Goal: Information Seeking & Learning: Learn about a topic

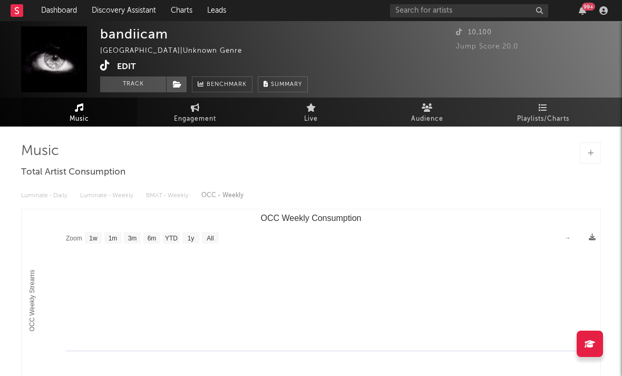
select select "1w"
drag, startPoint x: 488, startPoint y: 9, endPoint x: 310, endPoint y: 88, distance: 194.6
click at [322, 84] on div "bandiicam United Kingdom | Unknown Genre Edit Track Benchmark Summary" at bounding box center [271, 59] width 342 height 66
click at [107, 68] on icon at bounding box center [105, 65] width 10 height 11
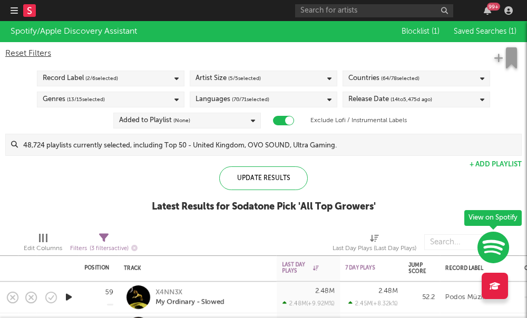
click at [16, 11] on icon "button" at bounding box center [14, 10] width 7 height 8
click at [11, 14] on icon "button" at bounding box center [14, 10] width 7 height 8
click at [27, 11] on rect at bounding box center [29, 10] width 13 height 13
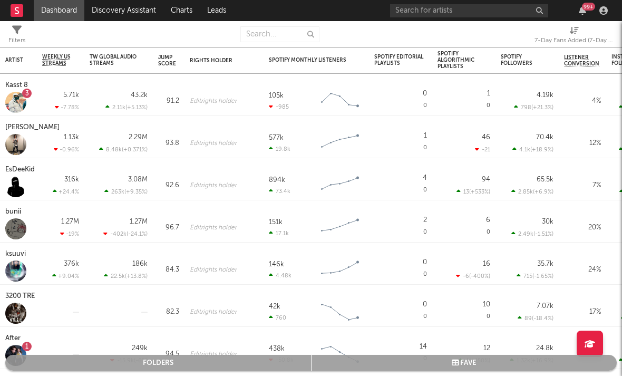
click at [526, 38] on div "7-Day Fans Added (7-Day Fans Added)" at bounding box center [573, 40] width 79 height 13
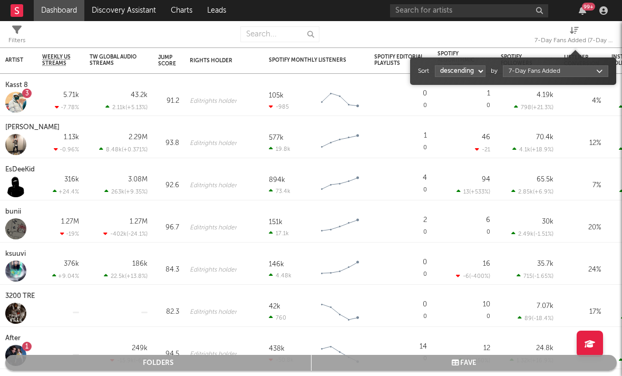
select select "1"
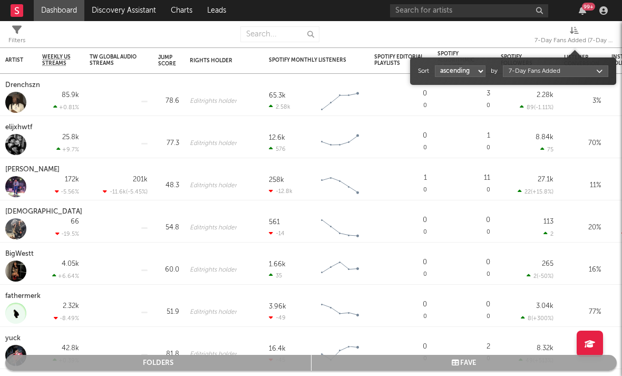
click at [525, 71] on body "Dashboard Discovery Assistant Charts Leads 99 + Notifications Settings Mark all…" at bounding box center [311, 188] width 622 height 376
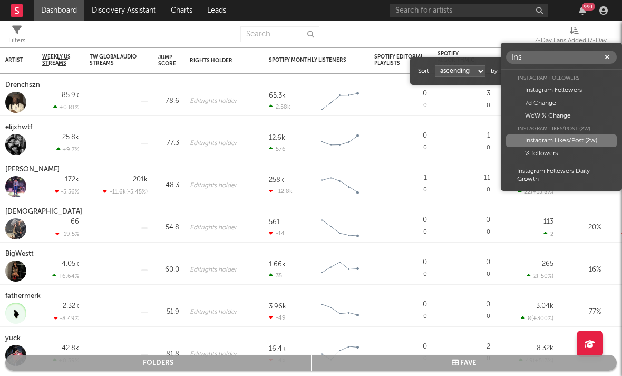
type input "Ins"
click at [526, 140] on div "Instagram Likes/Post (2w)" at bounding box center [561, 140] width 111 height 13
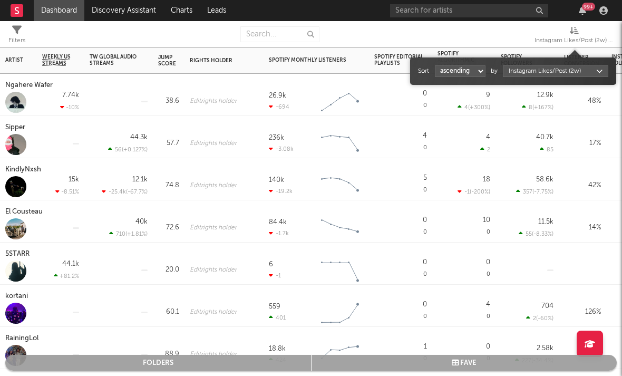
click at [21, 87] on div "Ngahere Wafer" at bounding box center [30, 85] width 50 height 13
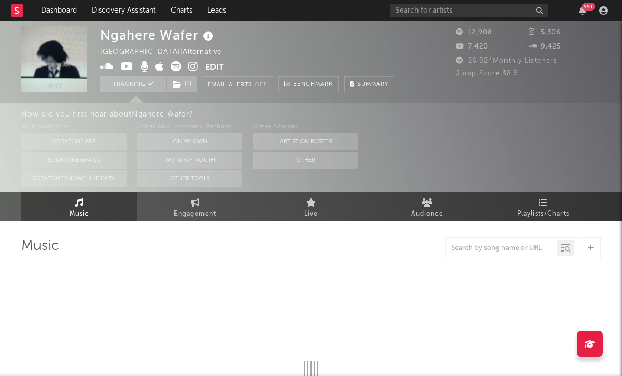
click at [192, 66] on icon at bounding box center [193, 66] width 10 height 11
select select "6m"
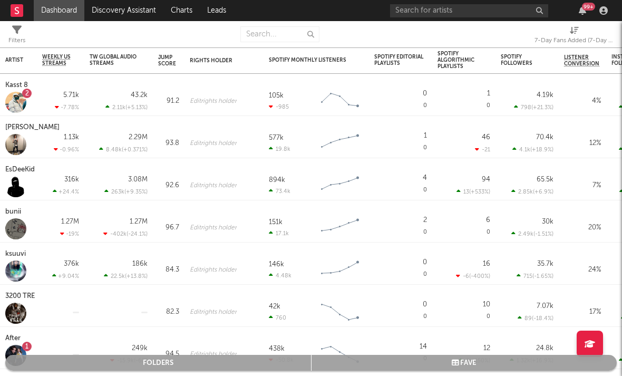
click at [526, 36] on div "7-Day Fans Added (7-Day Fans Added)" at bounding box center [573, 40] width 79 height 13
select select "-1"
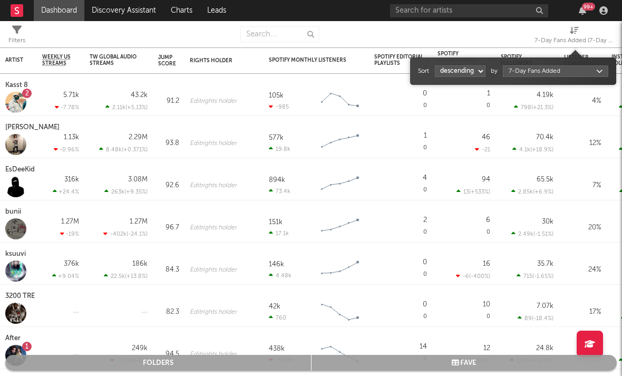
click at [526, 72] on body "Dashboard Discovery Assistant Charts Leads 99 + Notifications Settings Mark all…" at bounding box center [311, 188] width 622 height 376
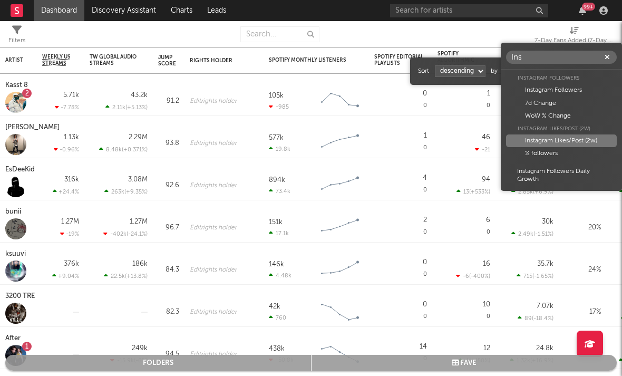
type input "Ins"
click at [526, 135] on div "Instagram Likes/Post (2w)" at bounding box center [561, 140] width 111 height 13
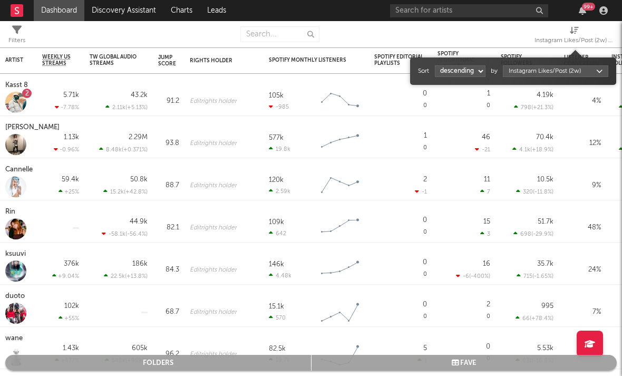
select select "1"
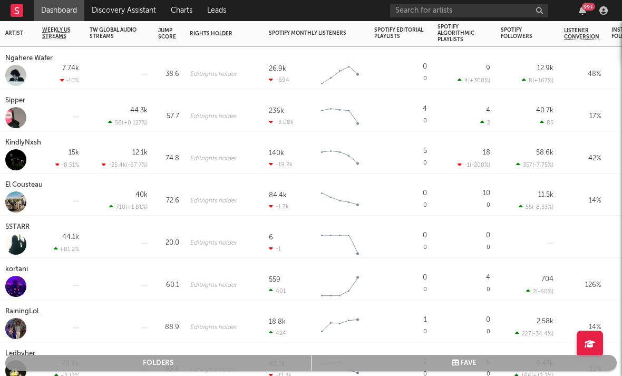
click at [18, 150] on div at bounding box center [15, 159] width 21 height 21
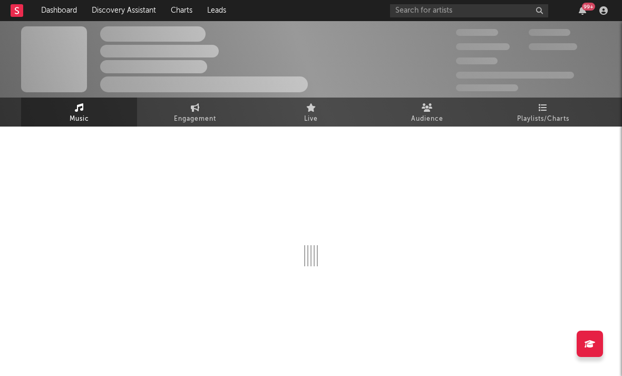
select select "6m"
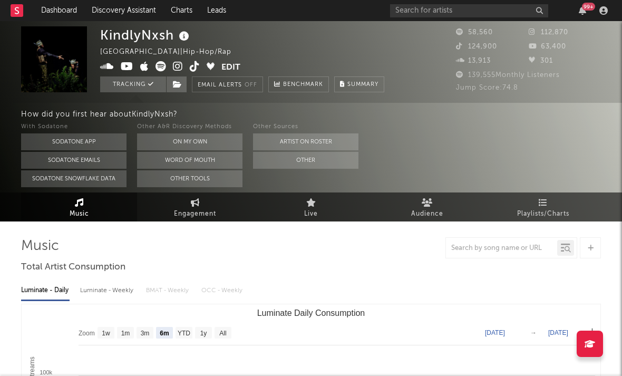
click at [175, 69] on icon at bounding box center [178, 66] width 10 height 11
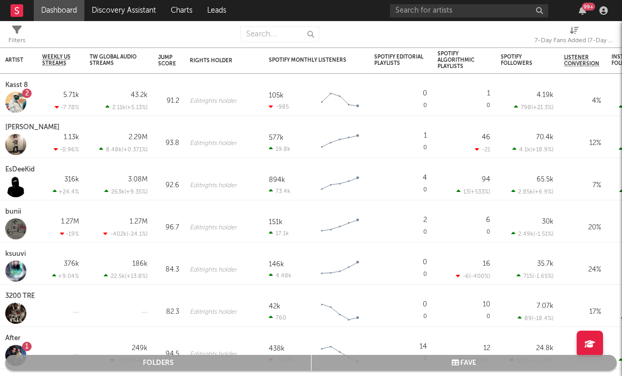
click at [526, 33] on icon at bounding box center [573, 30] width 9 height 8
select select "-1"
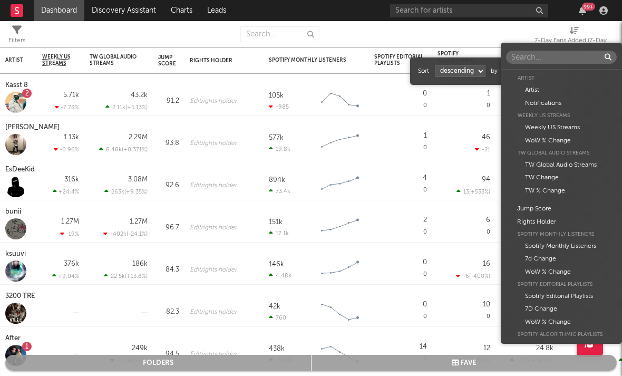
click at [526, 66] on body "Dashboard Discovery Assistant Charts Leads 99 + Notifications Settings Mark all…" at bounding box center [311, 188] width 622 height 376
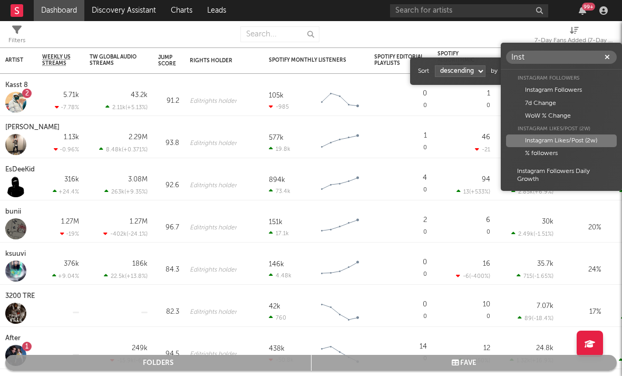
type input "Inst"
click at [526, 137] on div "Instagram Likes/Post (2w)" at bounding box center [561, 140] width 111 height 13
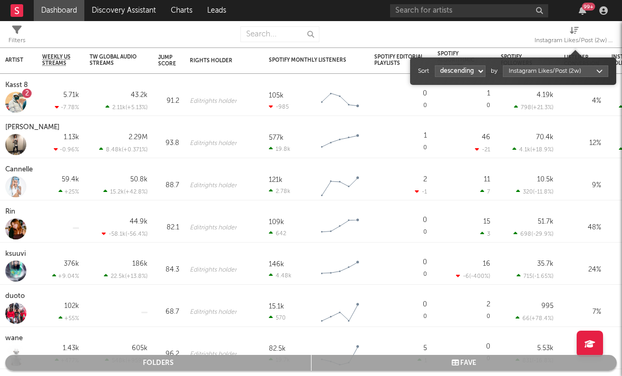
select select "1"
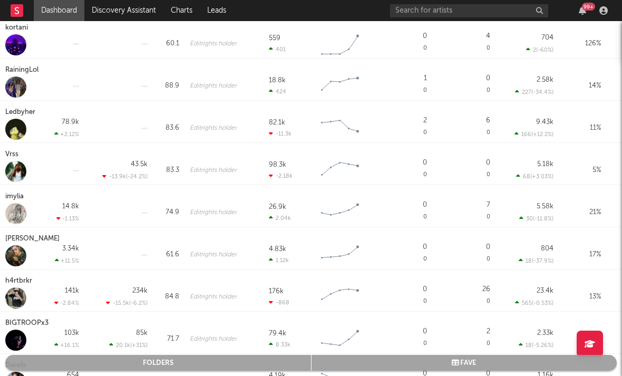
click at [16, 196] on div "imylia" at bounding box center [15, 196] width 21 height 13
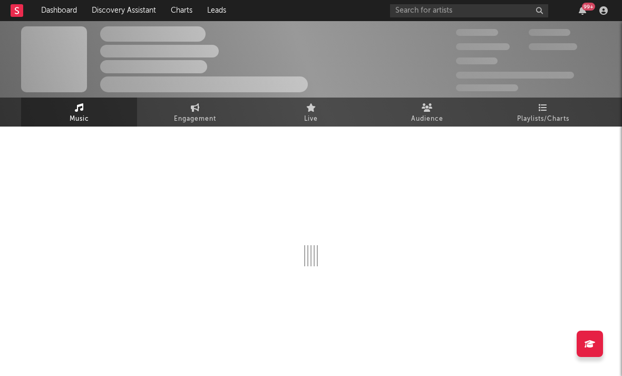
select select "6m"
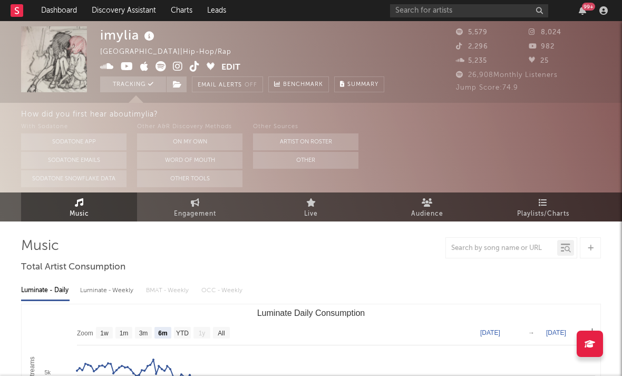
click at [179, 64] on icon at bounding box center [178, 66] width 10 height 11
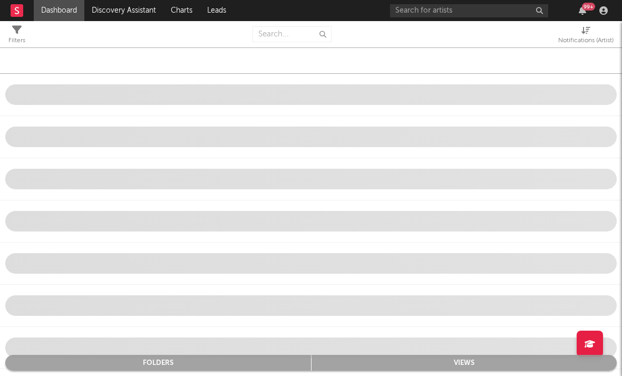
select select "-1"
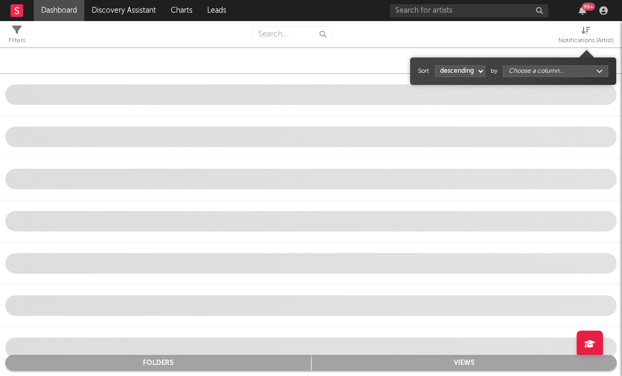
click at [526, 40] on div "Notifications (Artist)" at bounding box center [585, 40] width 55 height 13
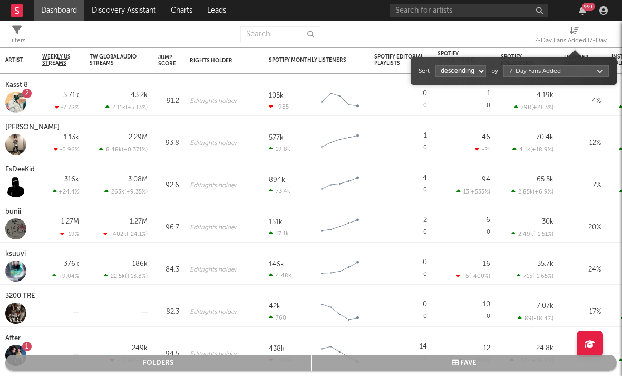
click at [526, 62] on div "Sort ascending descending by 7-Day Fans Added" at bounding box center [513, 70] width 206 height 27
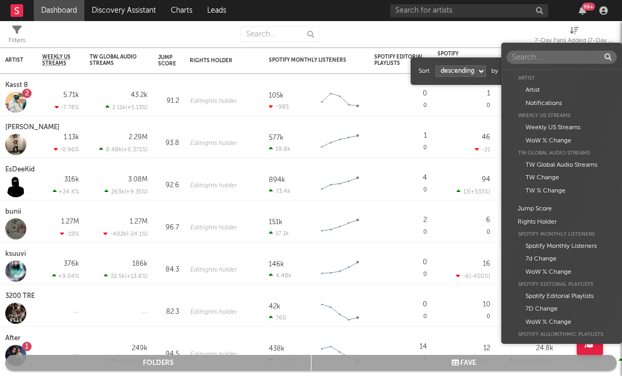
click at [526, 69] on body "Dashboard Discovery Assistant Charts Leads 99 + Notifications Settings Mark all…" at bounding box center [311, 188] width 622 height 376
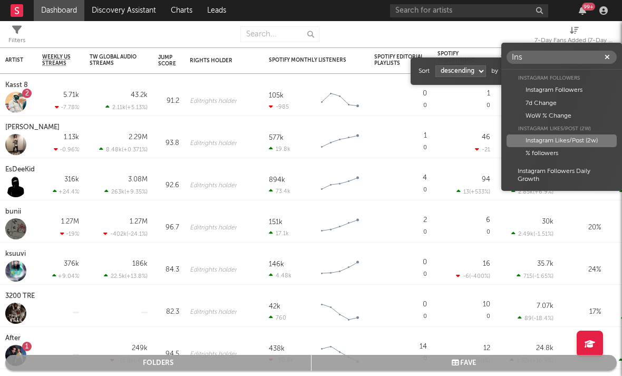
type input "Ins"
click at [526, 141] on div "Instagram Likes/Post (2w)" at bounding box center [561, 140] width 110 height 13
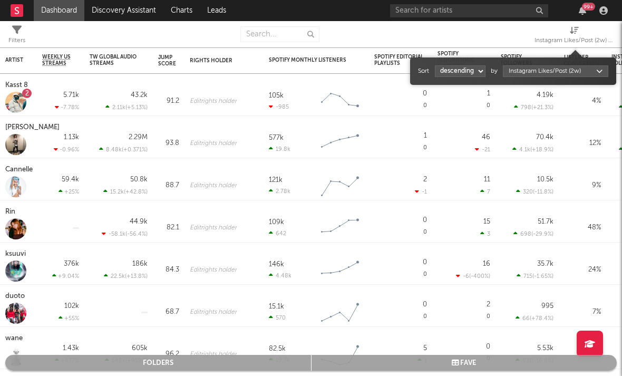
select select "1"
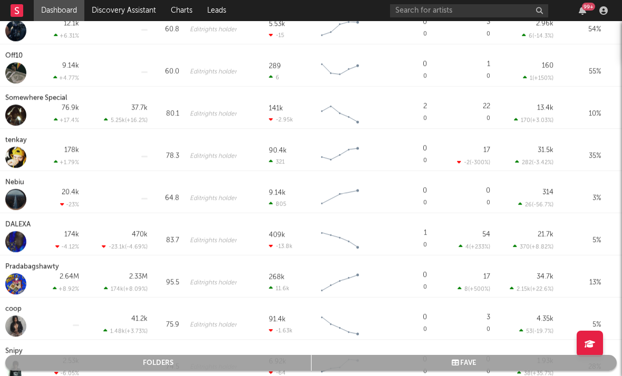
click at [17, 143] on div "tenkay" at bounding box center [17, 140] width 24 height 13
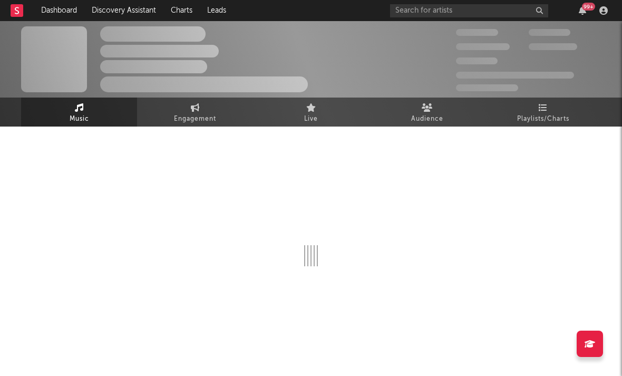
select select "6m"
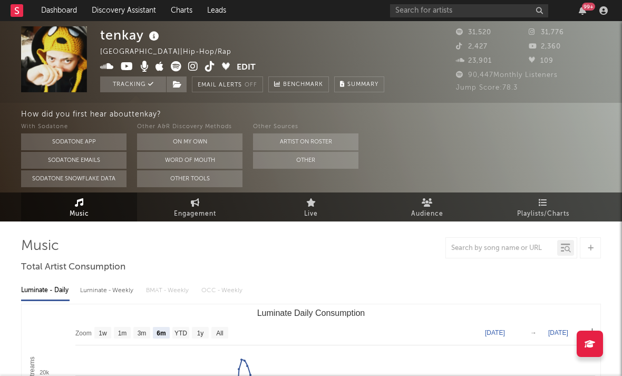
click at [189, 67] on icon at bounding box center [193, 66] width 10 height 11
click at [105, 14] on link "Discovery Assistant" at bounding box center [123, 10] width 79 height 21
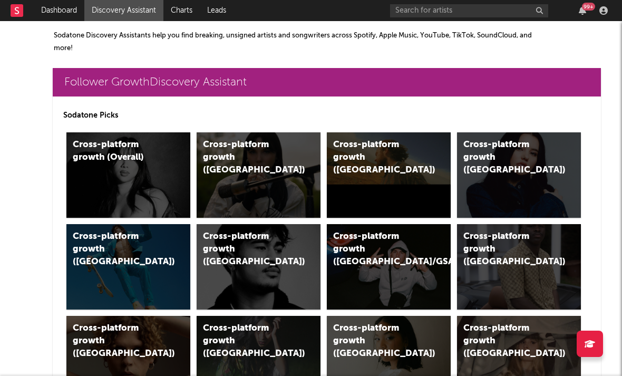
scroll to position [1, 0]
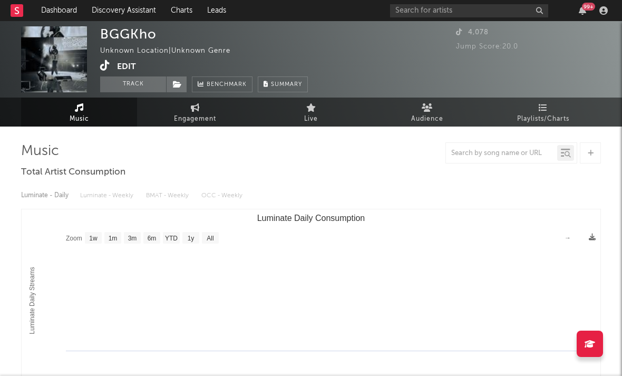
select select "1w"
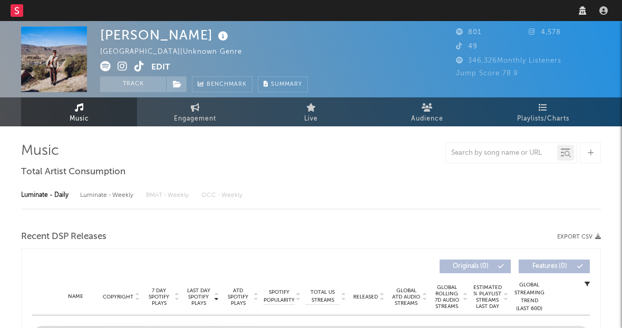
select select "1w"
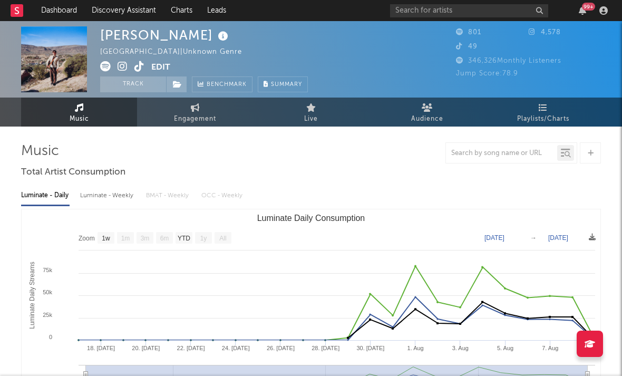
click at [123, 70] on icon at bounding box center [122, 66] width 10 height 11
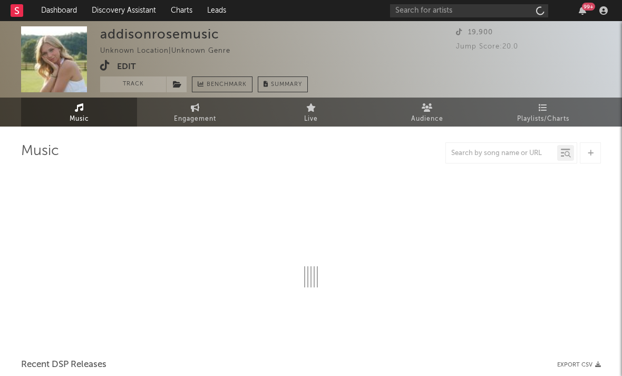
select select "1w"
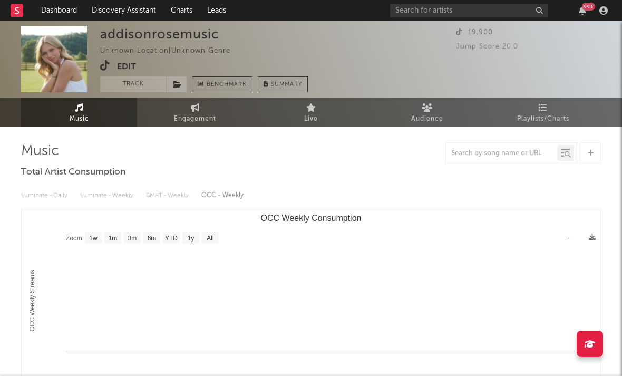
click at [96, 64] on div "addisonrosemusic Unknown Location | Unknown Genre Edit Track Benchmark Summary …" at bounding box center [311, 59] width 622 height 76
click at [107, 69] on icon at bounding box center [105, 65] width 10 height 11
